Goal: Check status: Check status

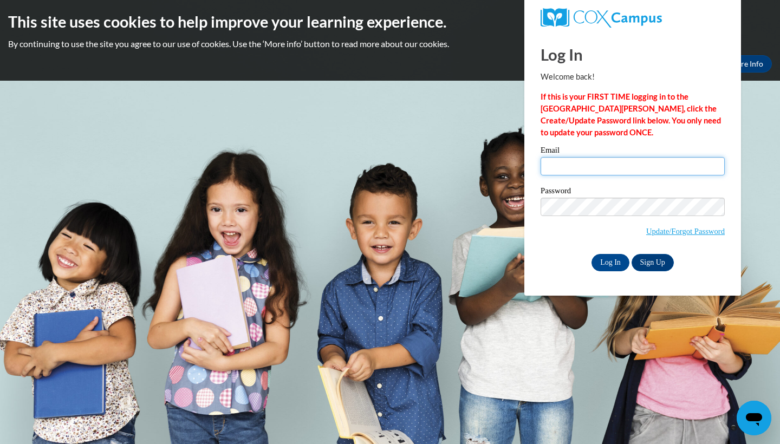
type input "asia.brown@gcpsk12.org"
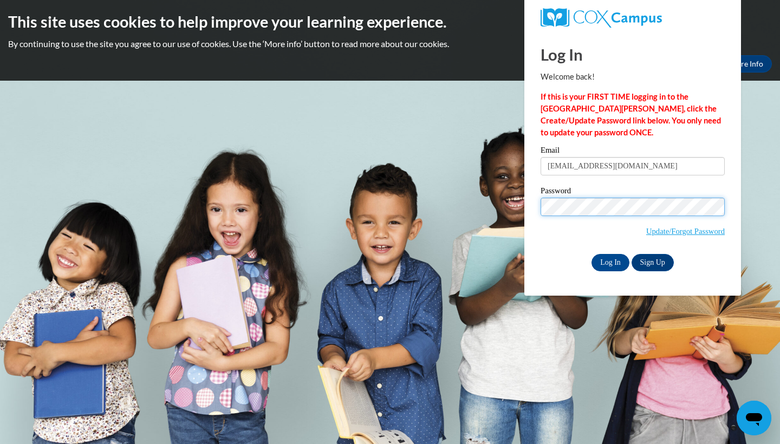
click at [609, 260] on input "Log In" at bounding box center [610, 262] width 38 height 17
click at [618, 264] on input "Log In" at bounding box center [610, 262] width 38 height 17
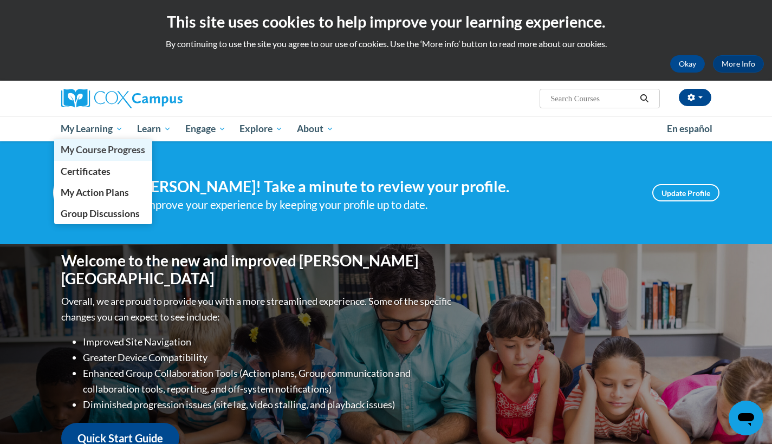
click at [112, 150] on span "My Course Progress" at bounding box center [103, 149] width 84 height 11
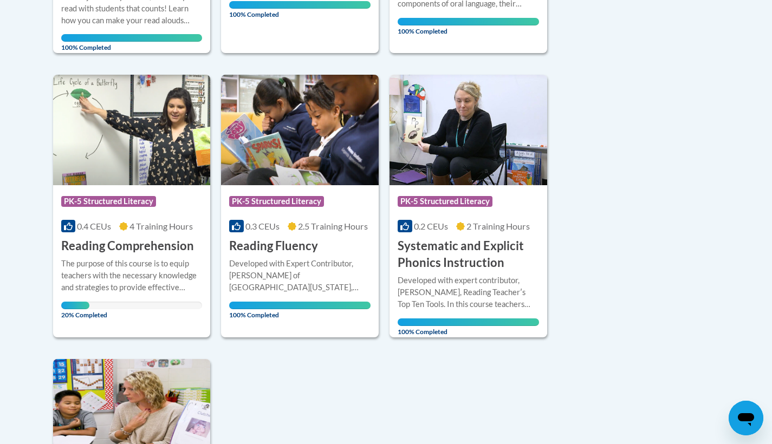
scroll to position [504, 0]
click at [148, 149] on img at bounding box center [132, 130] width 158 height 110
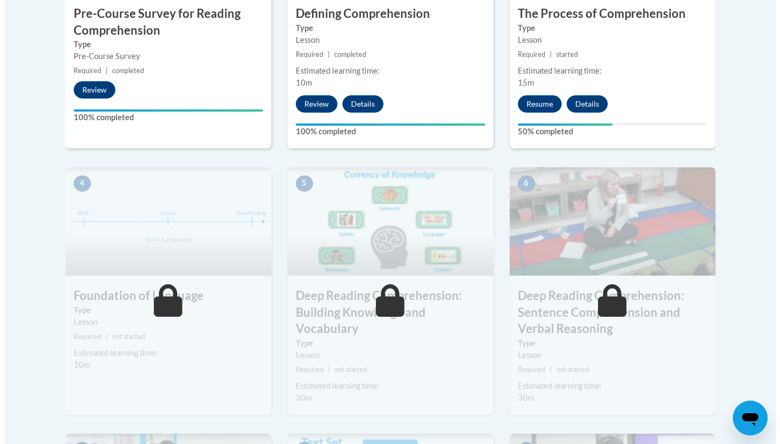
scroll to position [394, 0]
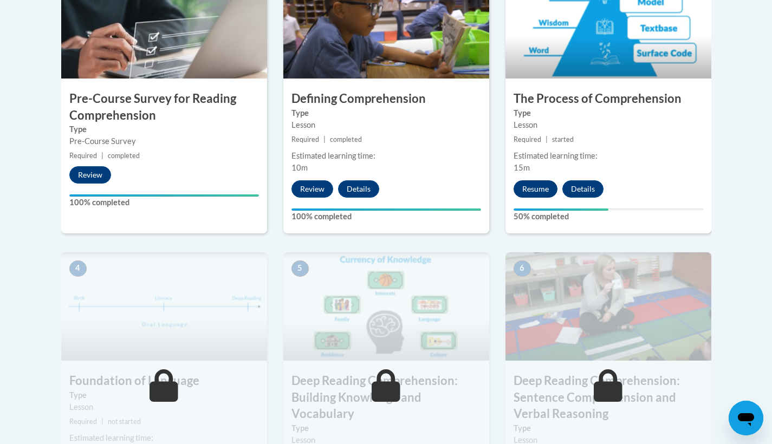
click at [538, 191] on button "Resume" at bounding box center [535, 188] width 44 height 17
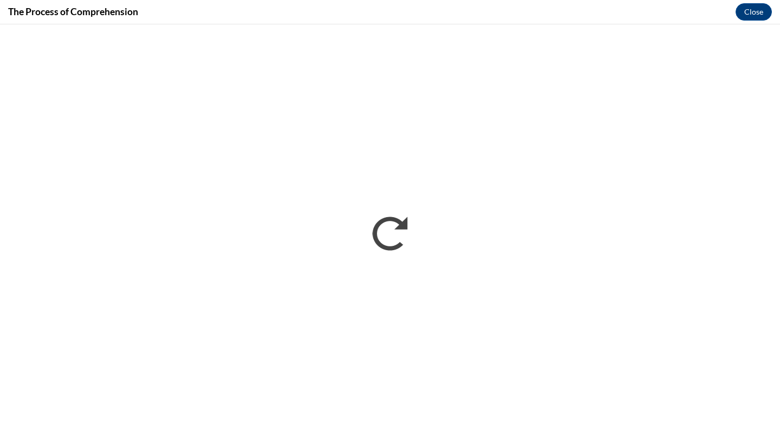
scroll to position [0, 0]
